Goal: Task Accomplishment & Management: Manage account settings

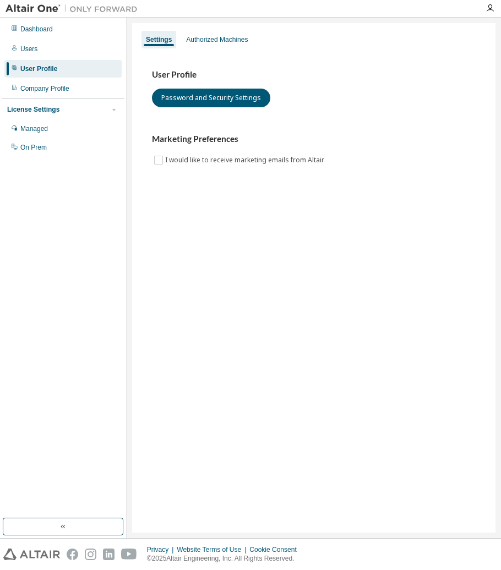
click at [391, 535] on div "Settings Authorized Machines User Profile Password and Security Settings Market…" at bounding box center [314, 278] width 374 height 521
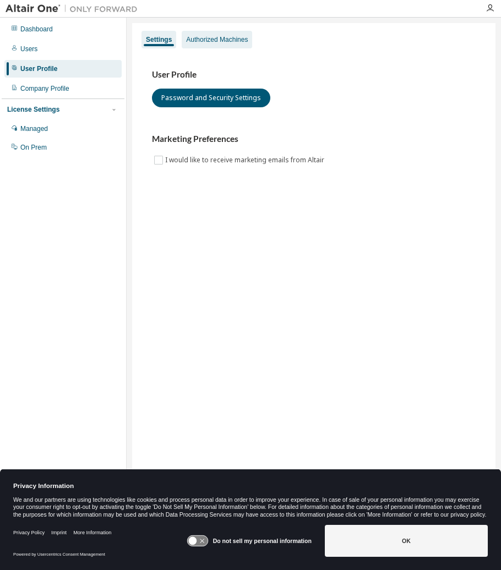
click at [220, 47] on div "Authorized Machines" at bounding box center [217, 40] width 70 height 18
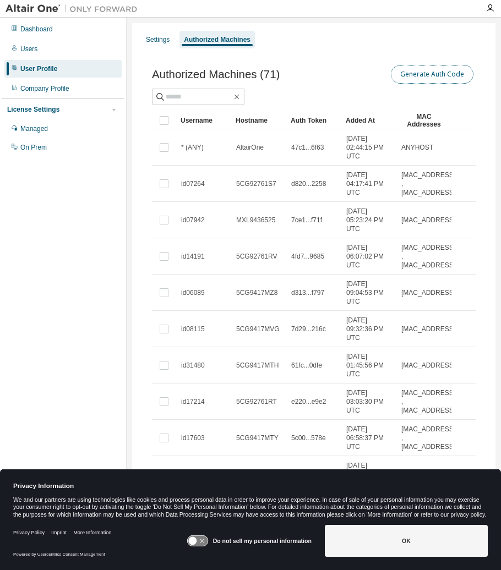
click at [405, 78] on button "Generate Auth Code" at bounding box center [432, 74] width 83 height 19
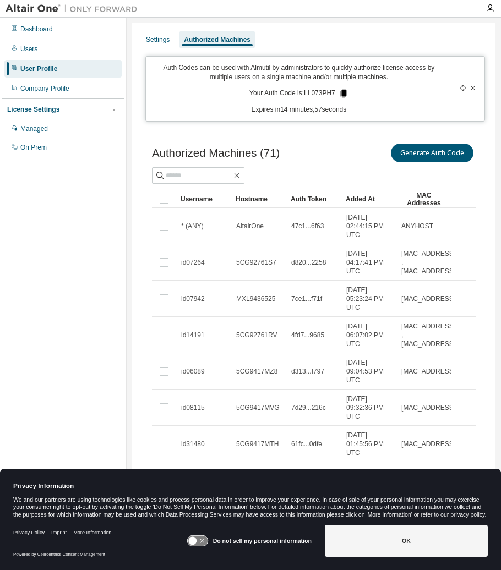
click at [340, 94] on icon at bounding box center [344, 94] width 10 height 10
